Goal: Transaction & Acquisition: Purchase product/service

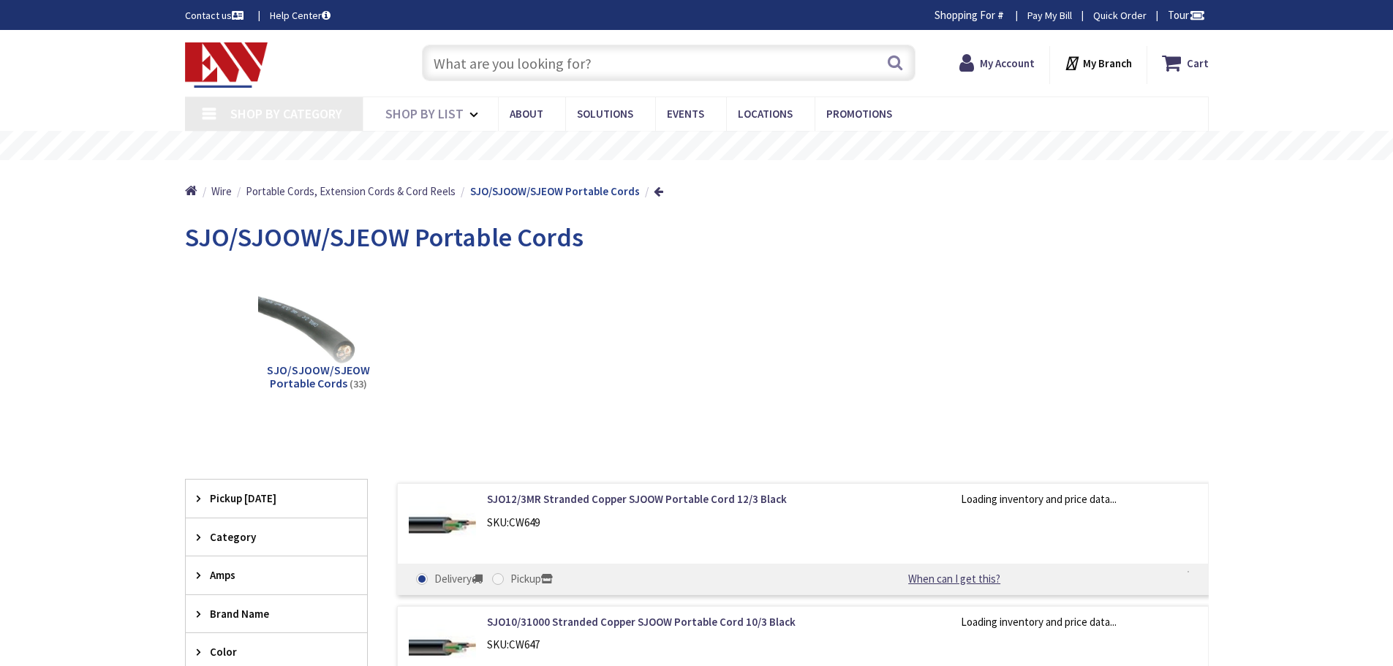
click at [545, 55] on input "text" at bounding box center [669, 63] width 494 height 37
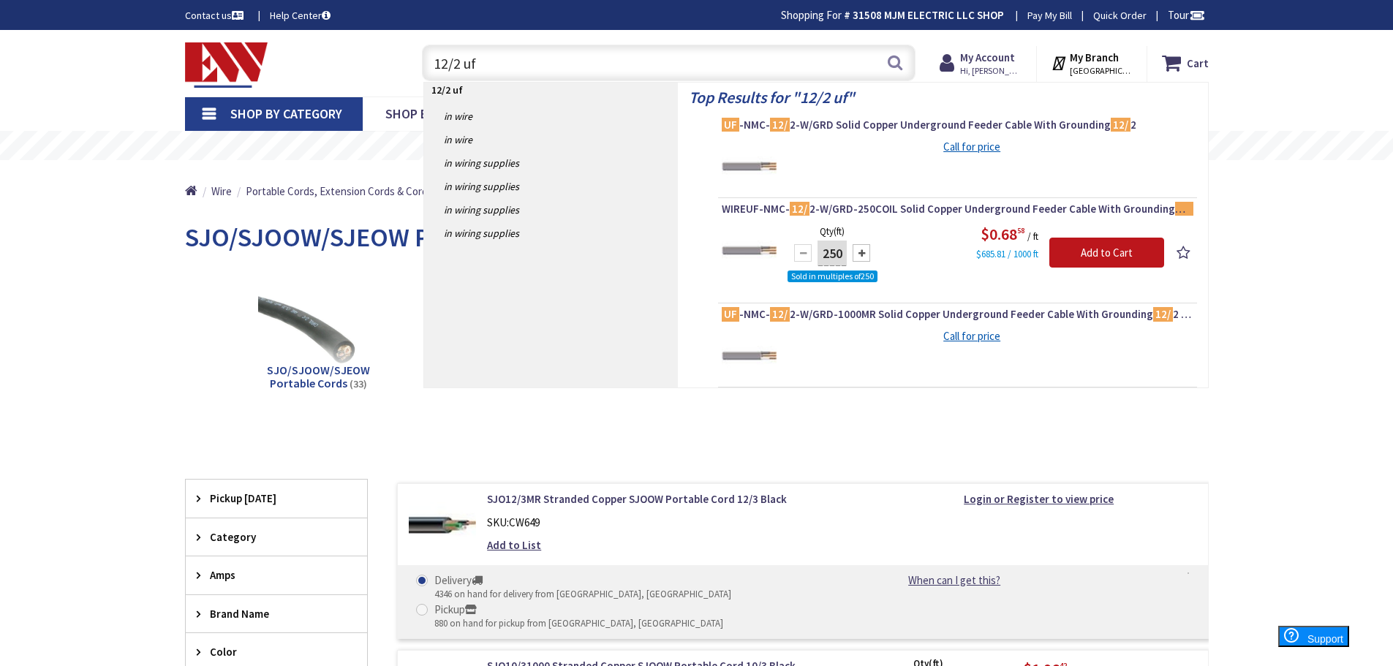
type input "12/2 uf"
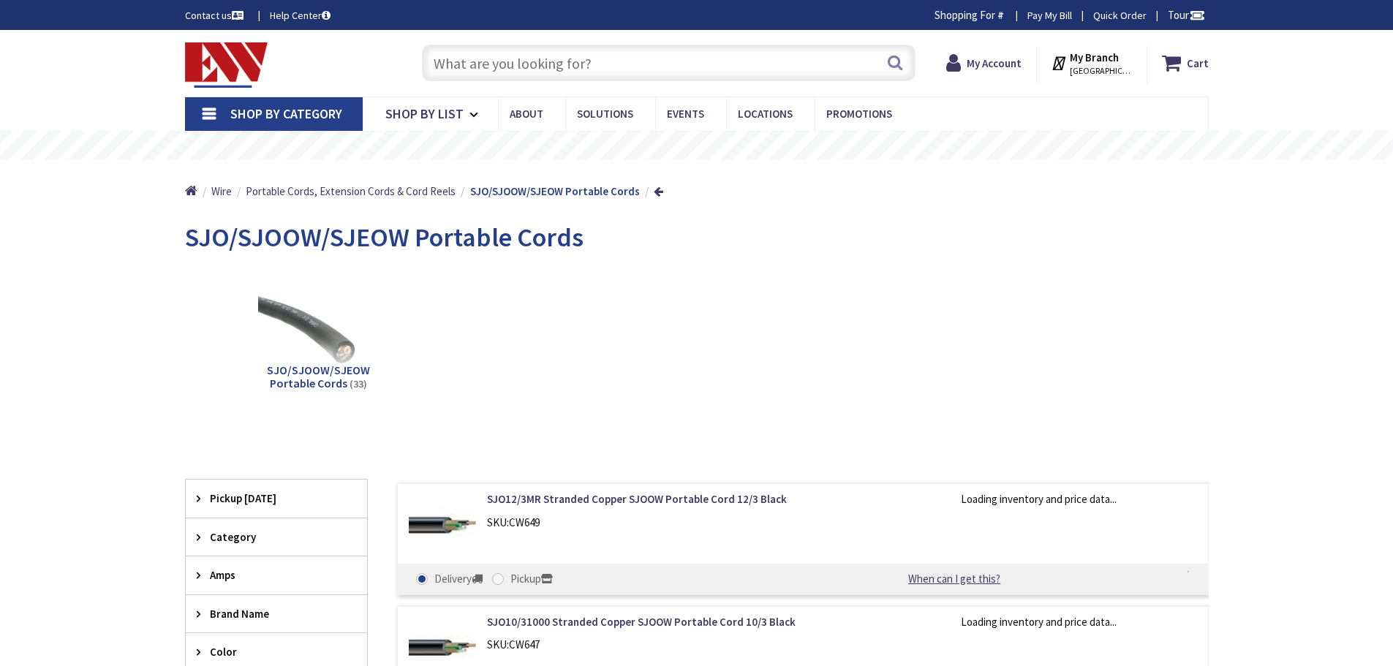
click at [703, 314] on div "SJO/SJOOW/SJEOW Portable Cords (33)" at bounding box center [697, 344] width 972 height 157
click at [702, 307] on div "SJO/SJOOW/SJEOW Portable Cords (33)" at bounding box center [697, 344] width 972 height 157
